Goal: Information Seeking & Learning: Check status

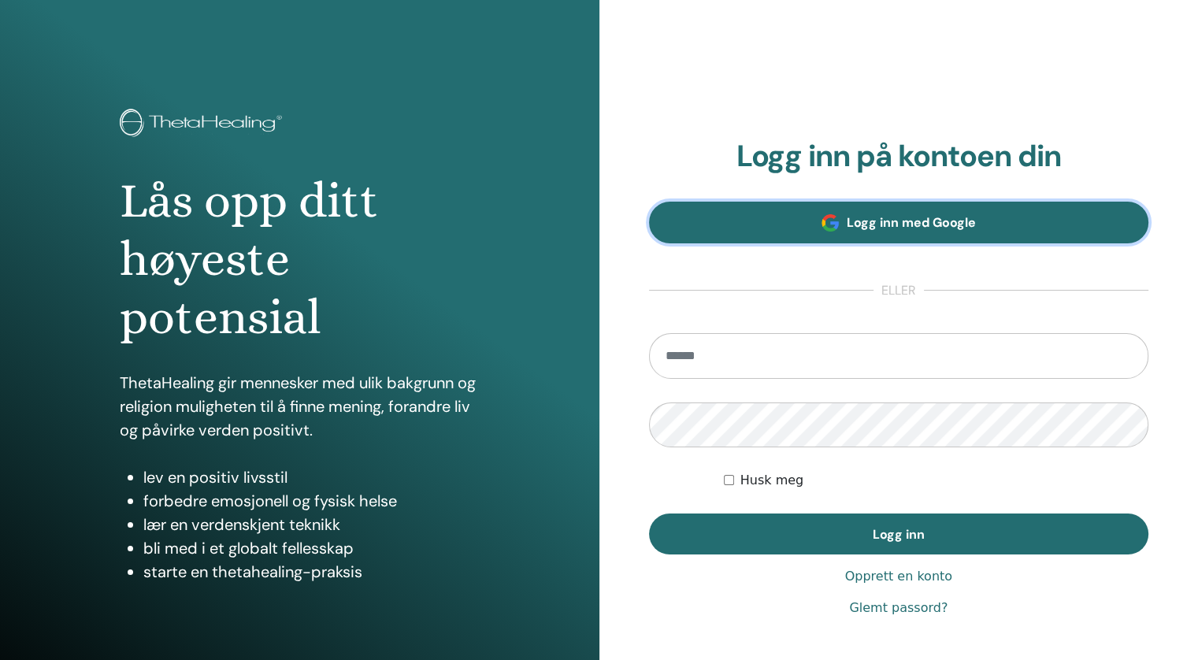
click at [948, 221] on font "Logg inn med Google" at bounding box center [910, 222] width 129 height 17
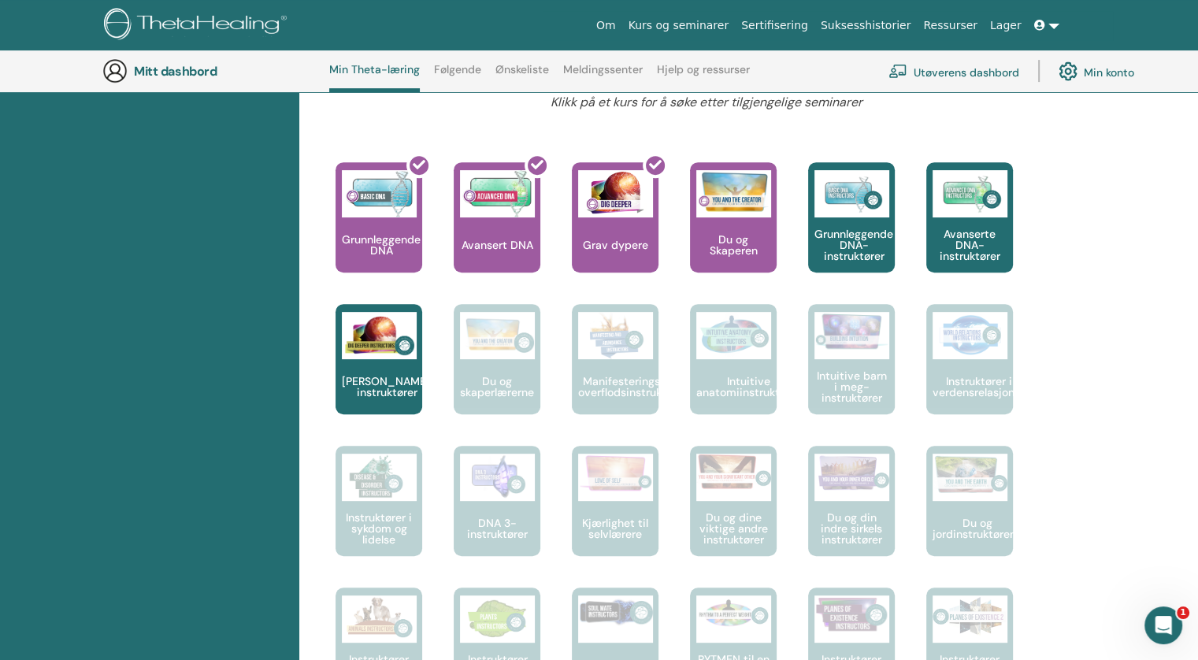
scroll to position [671, 0]
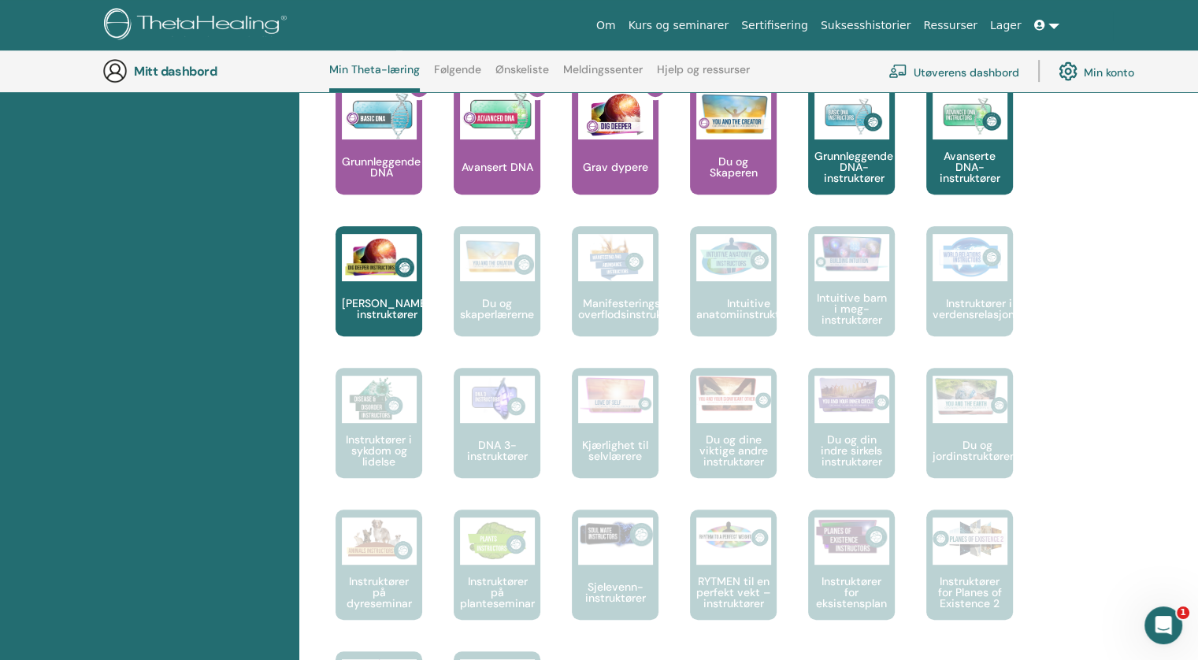
click at [1138, 429] on div "Hallo, Marian Reisen din starter her; velkommen til ThetaLearning HQ. Lær den v…" at bounding box center [748, 495] width 898 height 1902
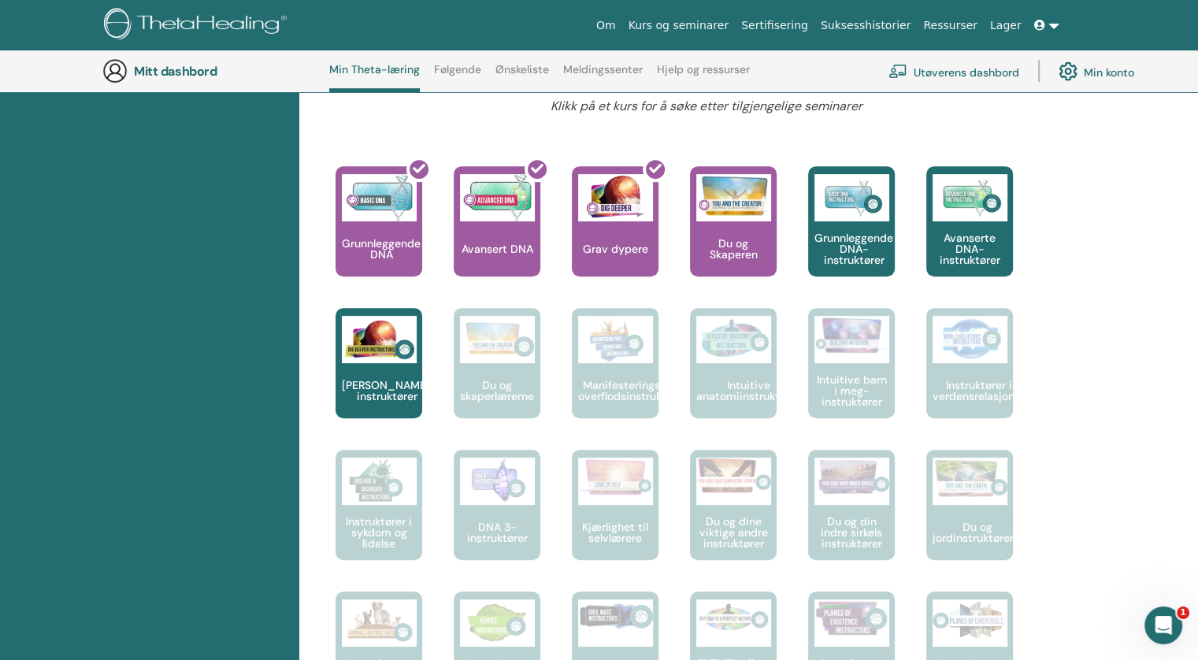
scroll to position [435, 0]
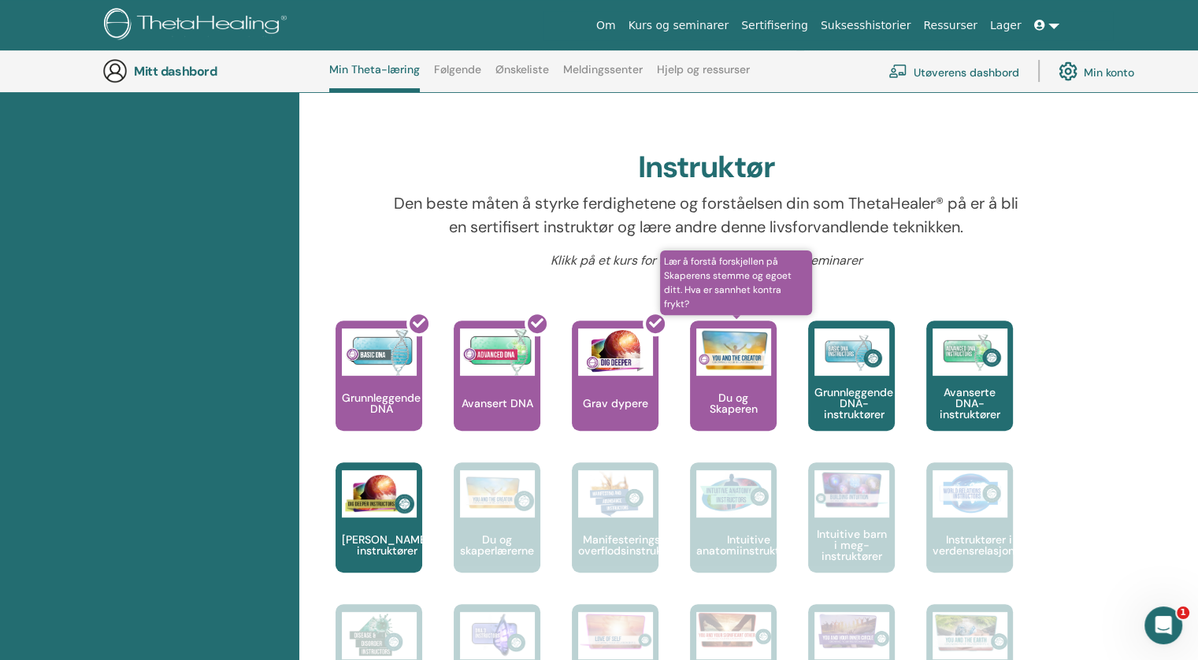
click at [739, 404] on div "Du og Skaperen" at bounding box center [733, 375] width 87 height 110
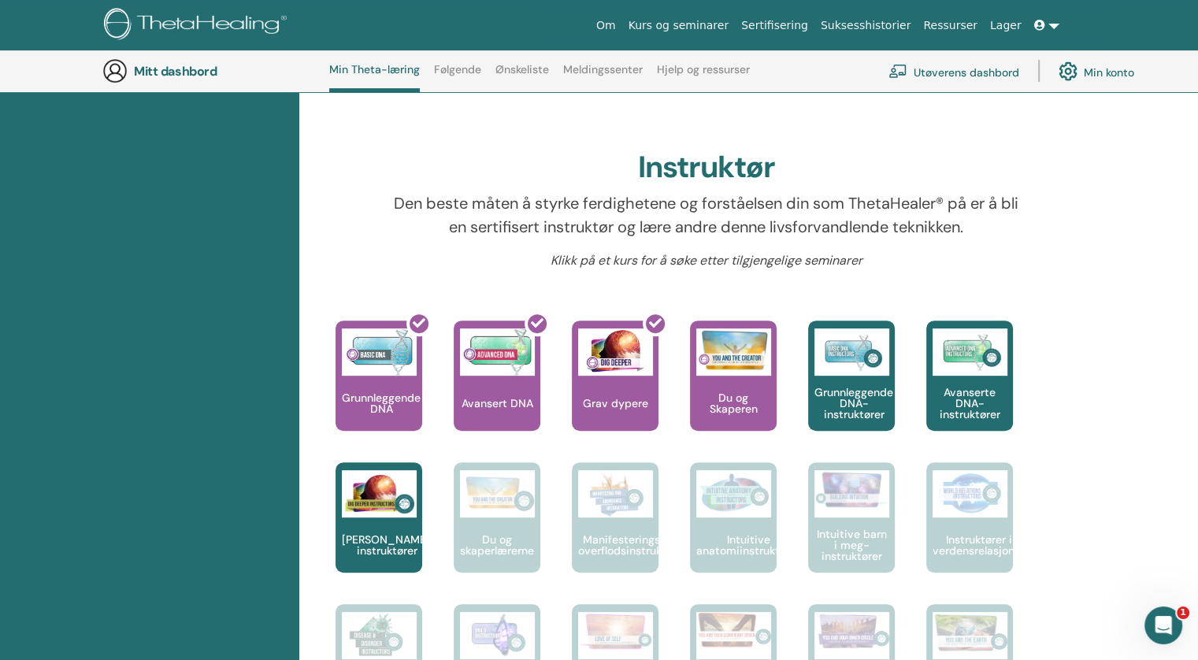
click at [1040, 20] on icon at bounding box center [1039, 25] width 11 height 11
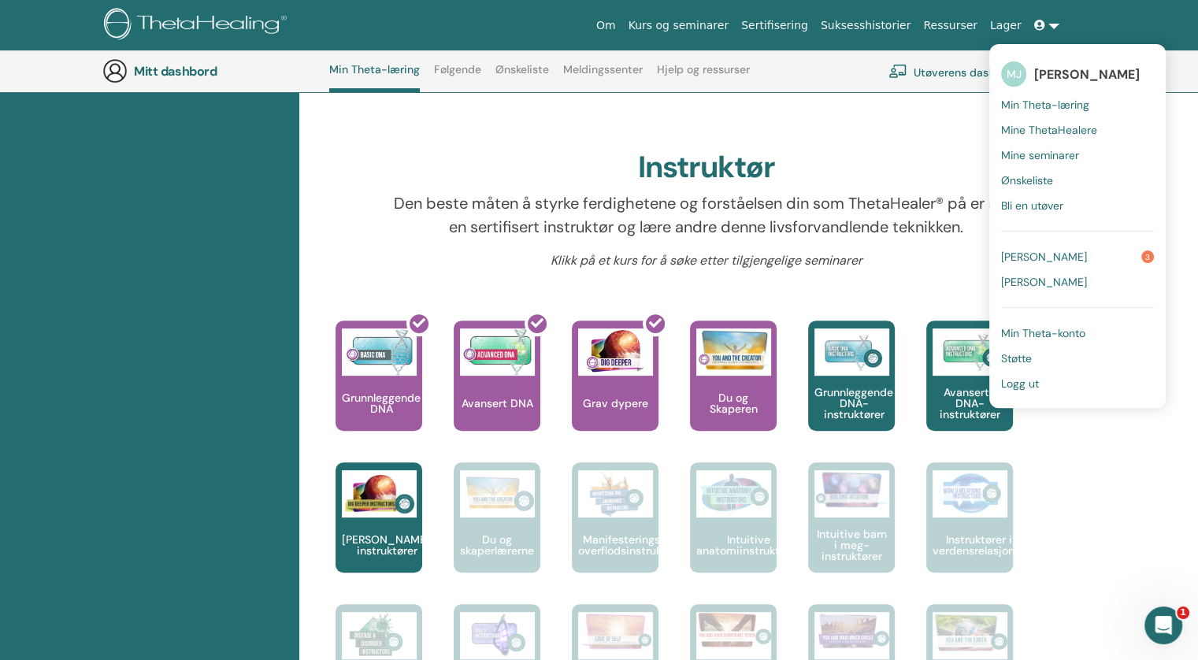
click at [1035, 254] on font "Varsler" at bounding box center [1044, 257] width 86 height 14
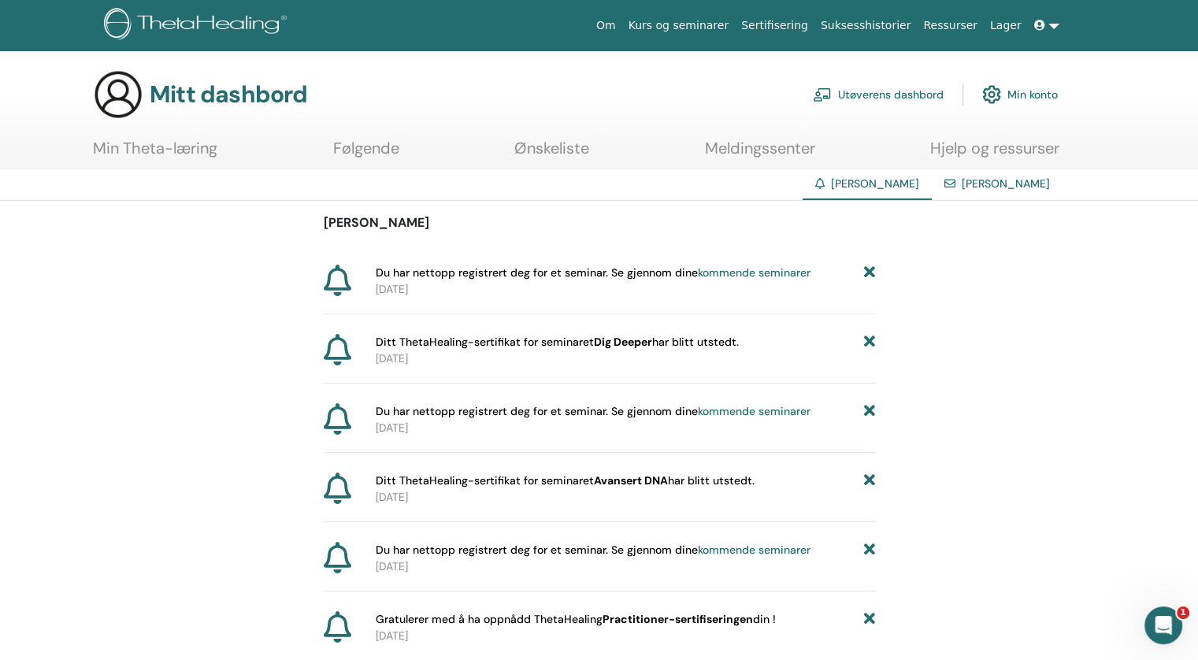
click at [334, 277] on icon at bounding box center [338, 280] width 28 height 31
click at [750, 270] on font "kommende seminarer" at bounding box center [754, 272] width 113 height 14
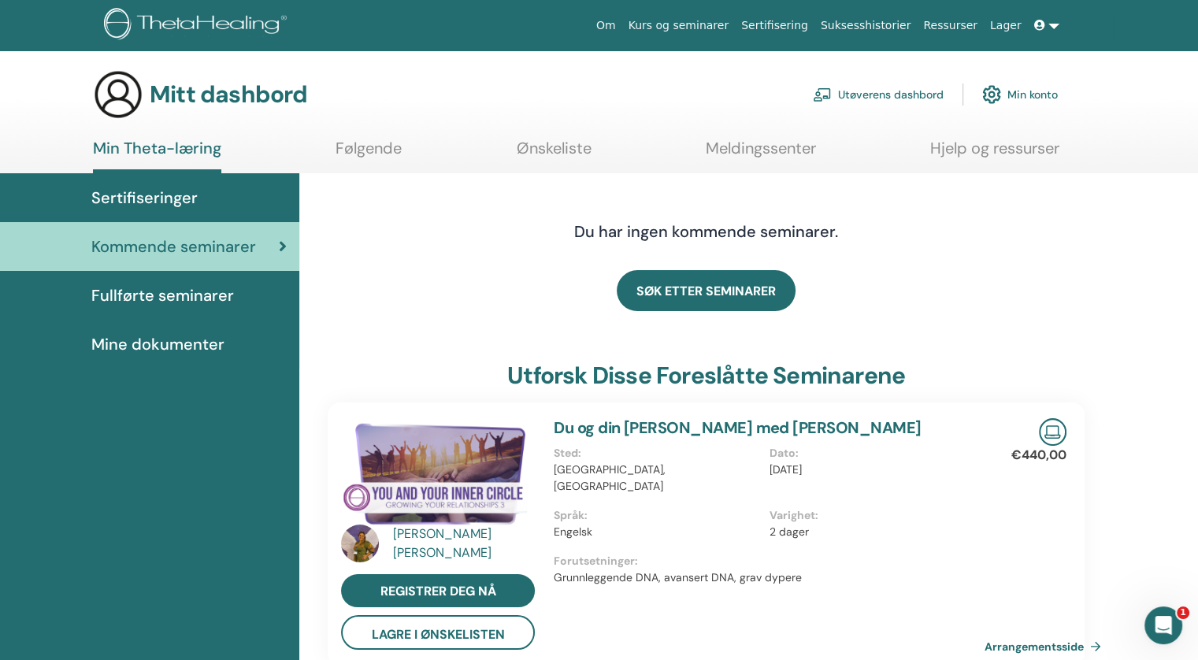
click at [129, 286] on font "Fullførte seminarer" at bounding box center [162, 295] width 143 height 20
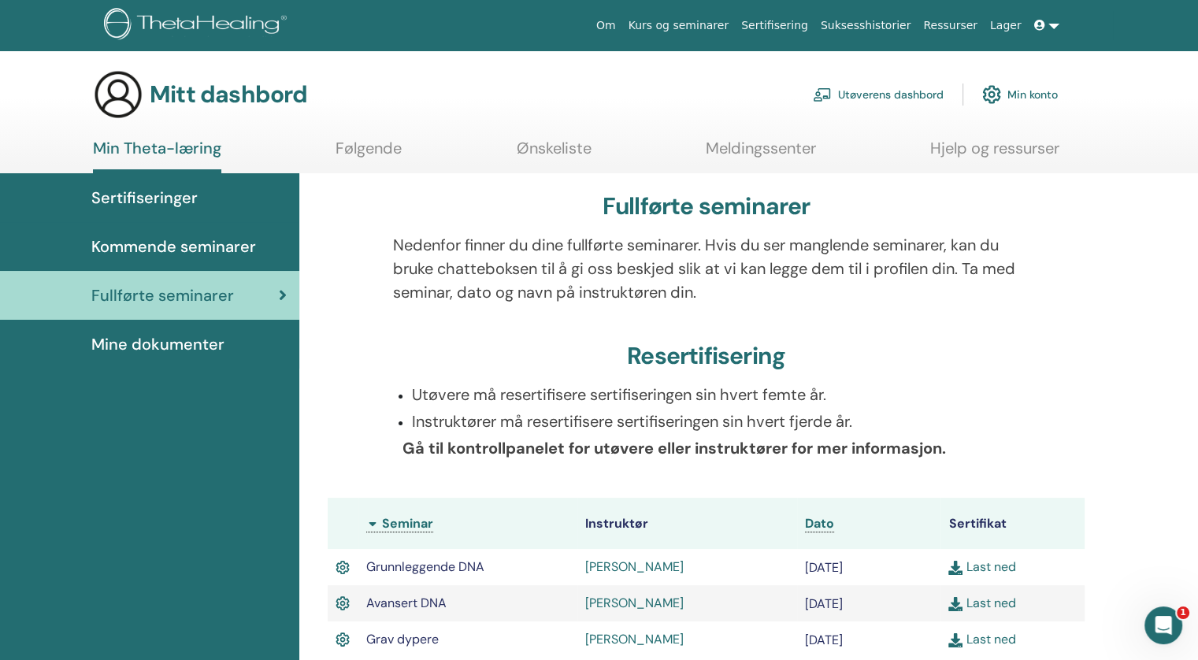
click at [164, 198] on font "Sertifiseringer" at bounding box center [144, 197] width 106 height 20
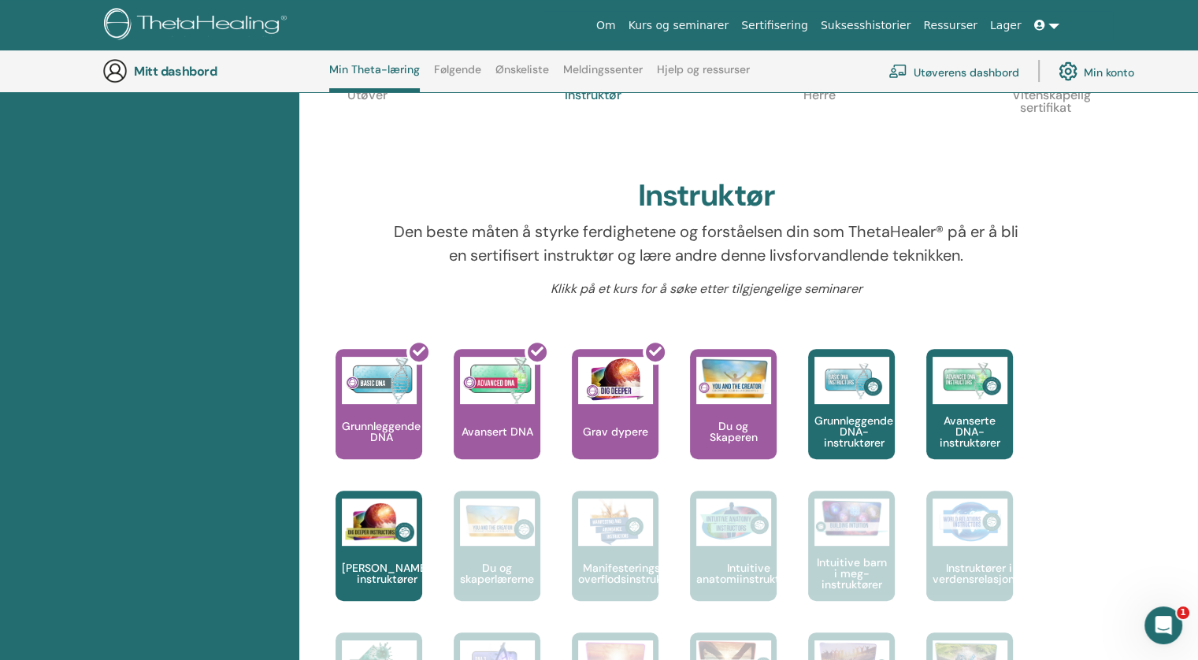
scroll to position [513, 0]
